Goal: Task Accomplishment & Management: Use online tool/utility

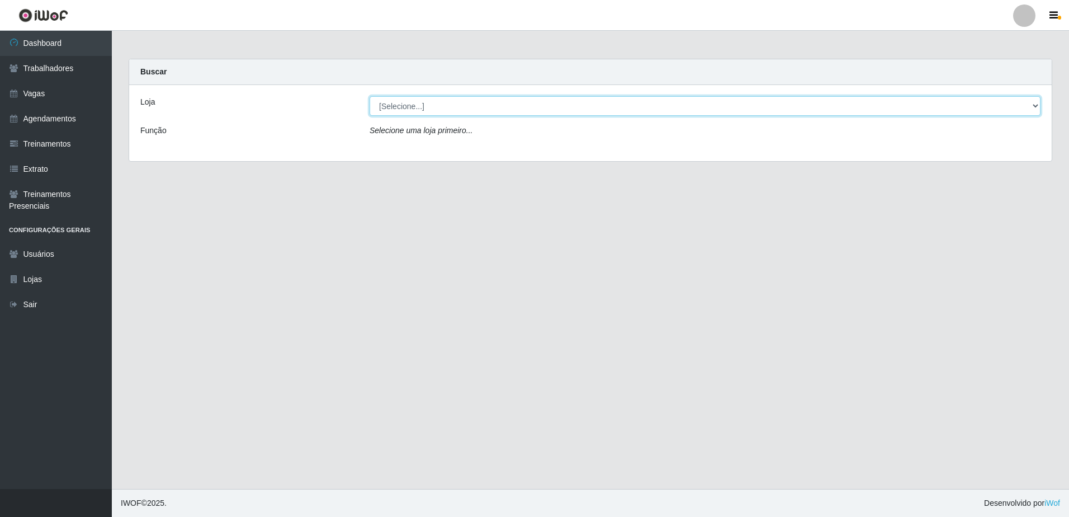
click at [1030, 105] on select "[Selecione...] [GEOGRAPHIC_DATA] - [GEOGRAPHIC_DATA] - [GEOGRAPHIC_DATA] - [GEO…" at bounding box center [705, 106] width 671 height 20
select select "505"
click at [370, 96] on select "[Selecione...] [GEOGRAPHIC_DATA] - [GEOGRAPHIC_DATA] - [GEOGRAPHIC_DATA] - [GEO…" at bounding box center [705, 106] width 671 height 20
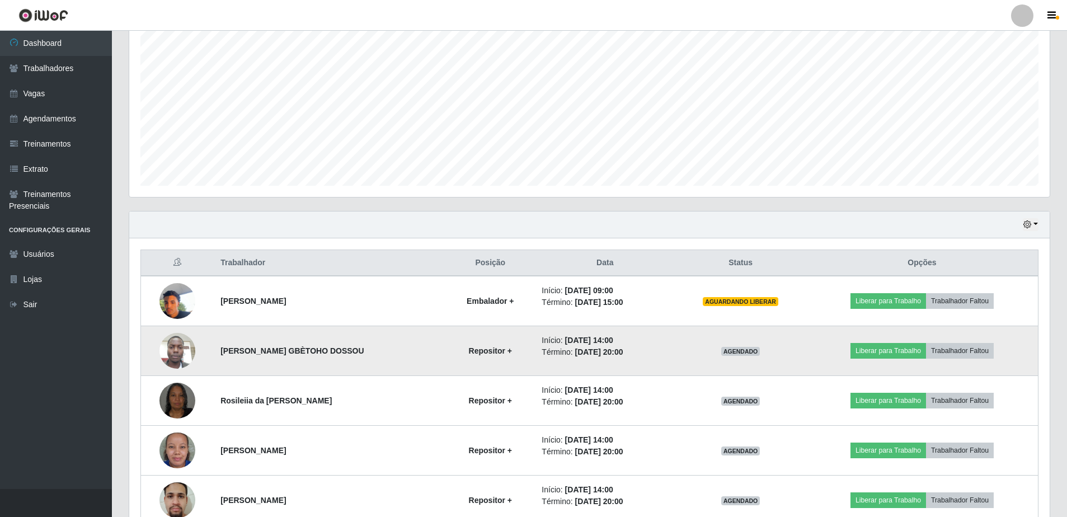
scroll to position [276, 0]
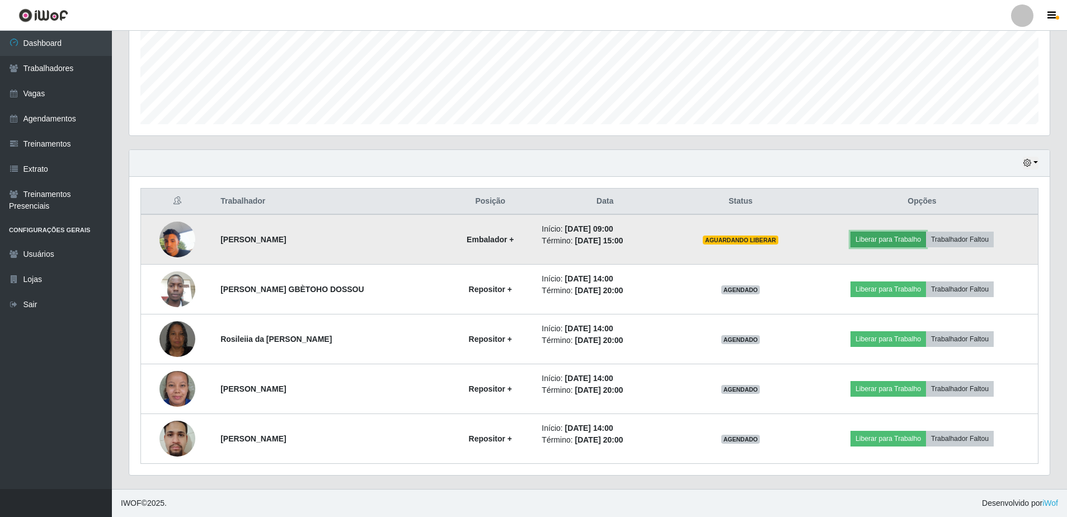
click at [911, 242] on button "Liberar para Trabalho" at bounding box center [888, 240] width 76 height 16
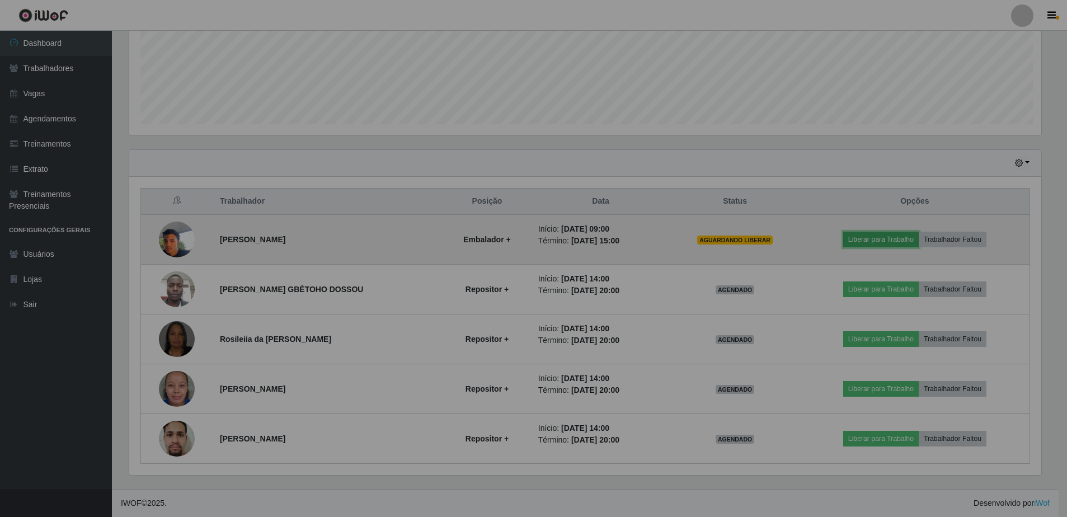
scroll to position [232, 920]
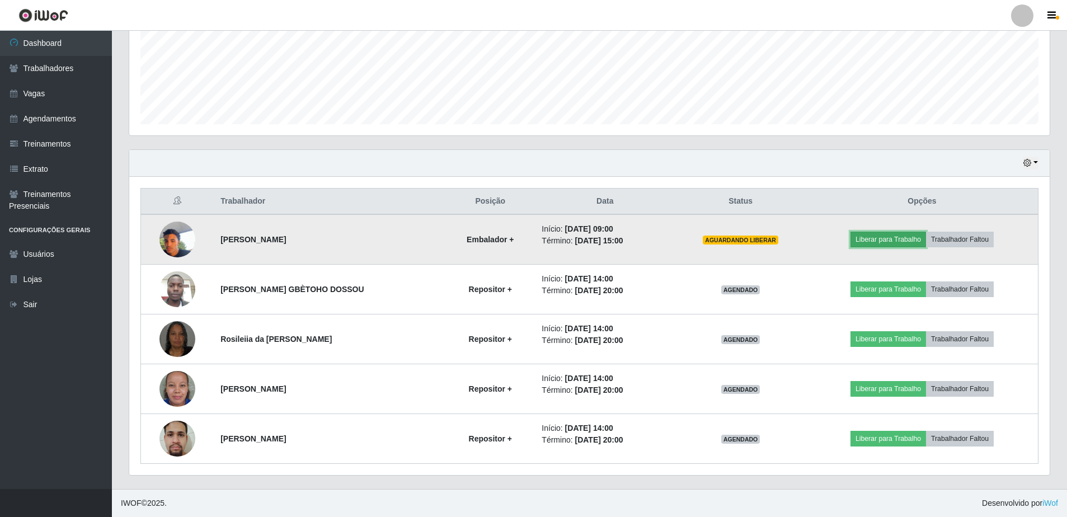
click at [911, 242] on button "Liberar para Trabalho" at bounding box center [888, 240] width 76 height 16
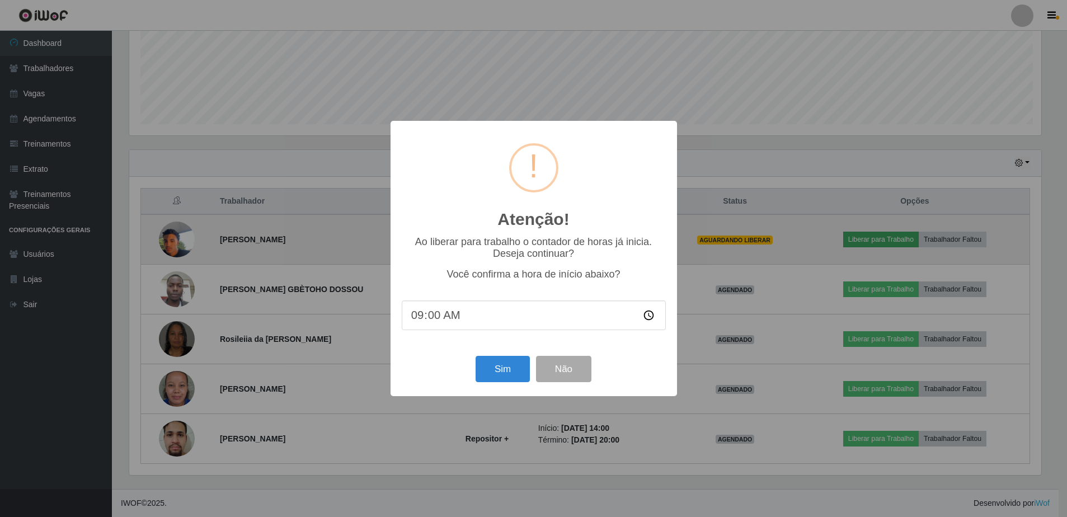
scroll to position [232, 914]
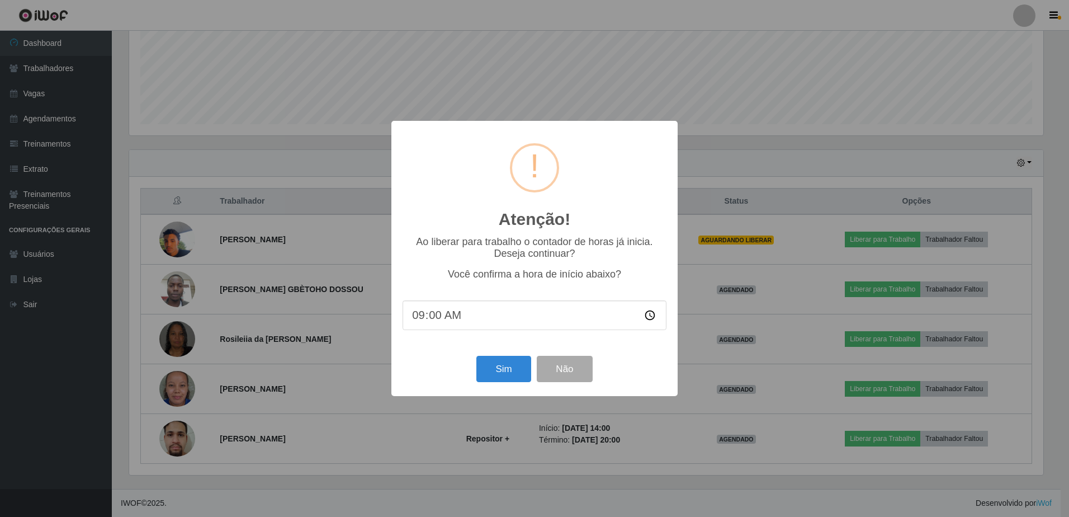
click at [469, 323] on input "09:00" at bounding box center [535, 315] width 264 height 30
click at [508, 381] on button "Sim" at bounding box center [504, 369] width 54 height 26
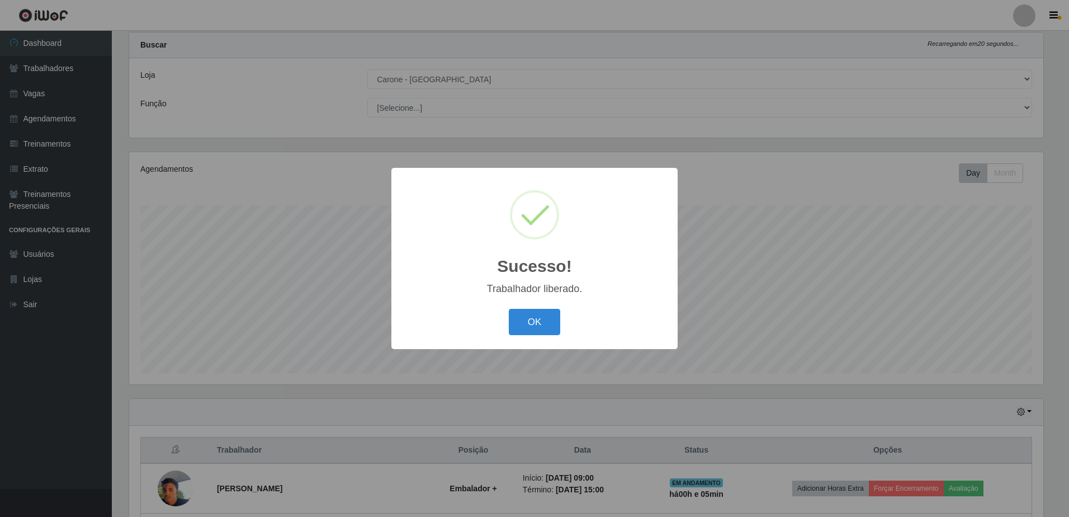
click at [562, 326] on div "OK Cancel" at bounding box center [535, 322] width 264 height 32
click at [548, 328] on button "OK" at bounding box center [535, 322] width 52 height 26
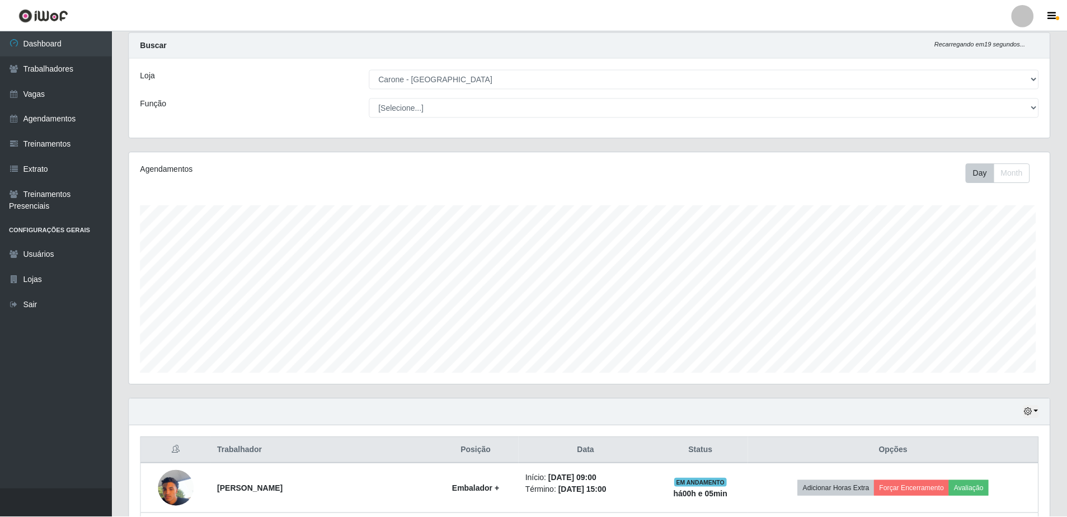
scroll to position [232, 920]
